Goal: Check status: Check status

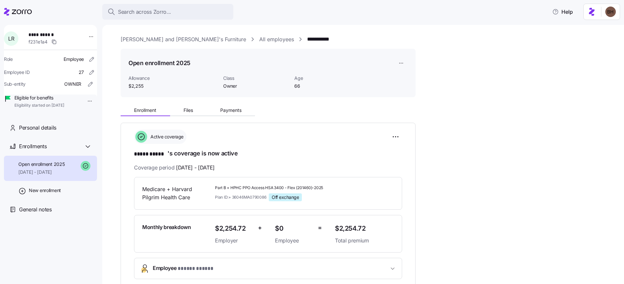
scroll to position [92, 0]
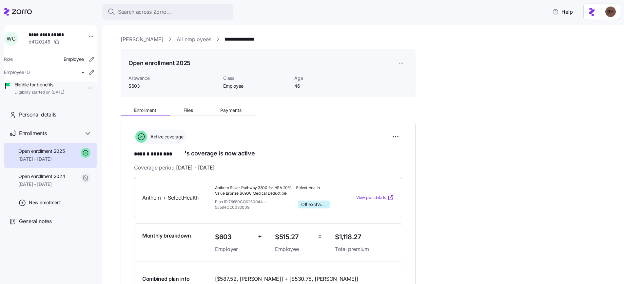
scroll to position [119, 0]
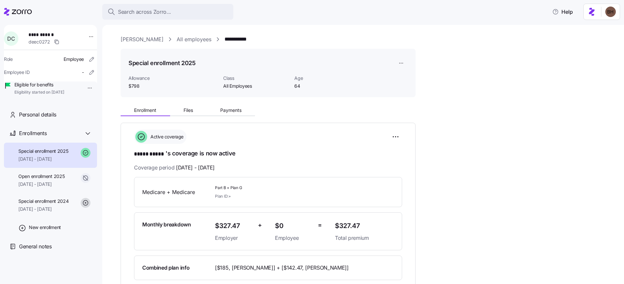
scroll to position [1, 0]
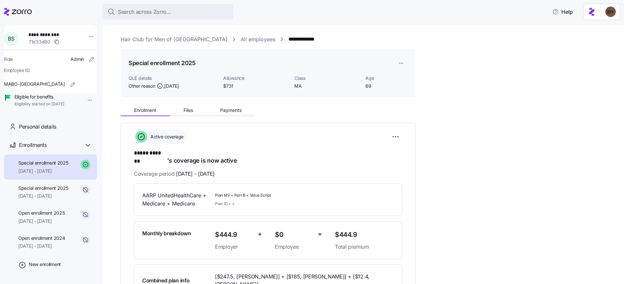
scroll to position [168, 0]
